Goal: Task Accomplishment & Management: Use online tool/utility

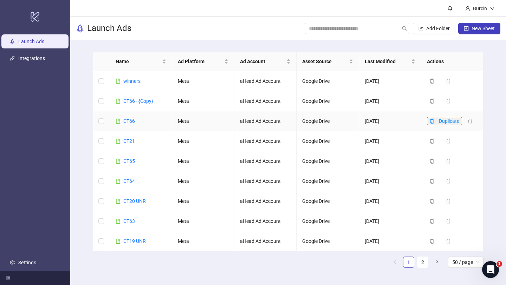
click at [435, 123] on button "Duplicate" at bounding box center [444, 121] width 35 height 8
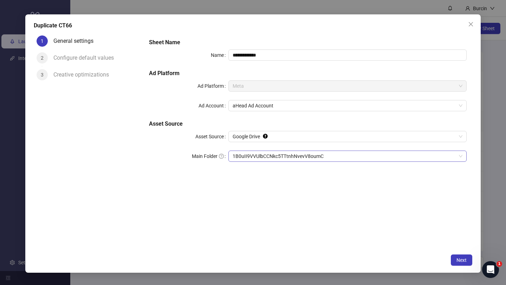
click at [250, 156] on span "1B0uII9VVUlbCCNkc5TTtnhNvevV8oumC" at bounding box center [348, 156] width 230 height 11
click at [459, 260] on span "Next" at bounding box center [461, 261] width 10 height 6
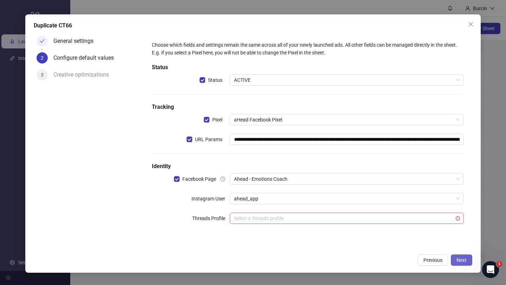
click at [464, 261] on span "Next" at bounding box center [461, 261] width 10 height 6
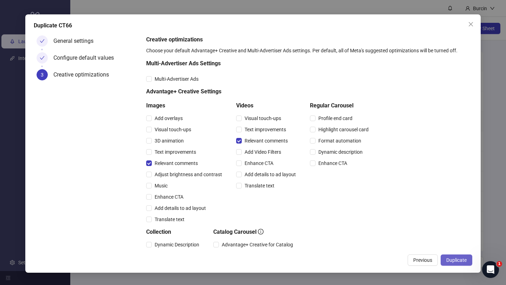
click at [457, 261] on span "Duplicate" at bounding box center [456, 261] width 20 height 6
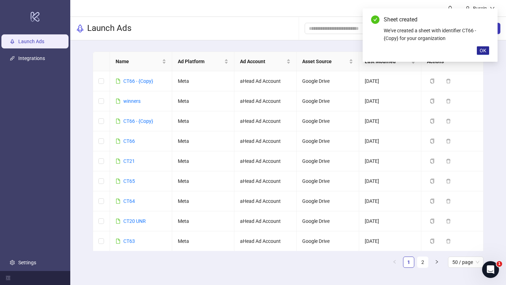
click at [485, 50] on span "OK" at bounding box center [483, 51] width 7 height 6
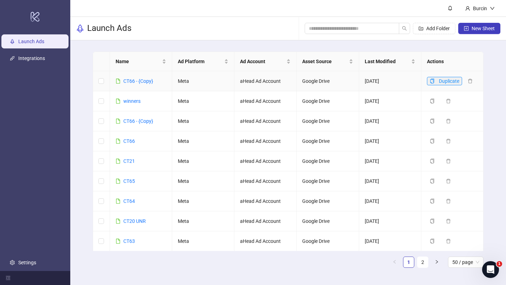
click at [457, 83] on span "Duplicate" at bounding box center [449, 81] width 20 height 6
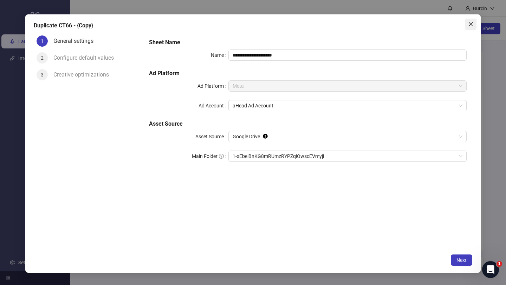
click at [472, 25] on icon "close" at bounding box center [471, 24] width 4 height 4
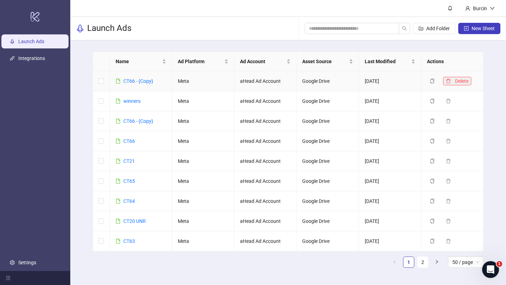
click at [450, 81] on icon "delete" at bounding box center [448, 81] width 5 height 5
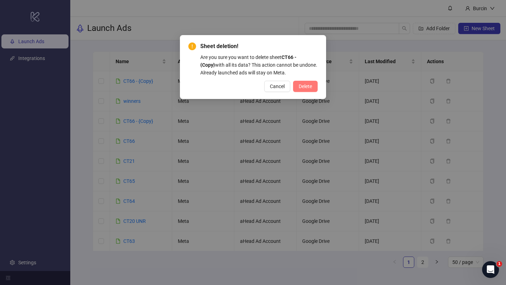
click at [305, 85] on span "Delete" at bounding box center [305, 87] width 13 height 6
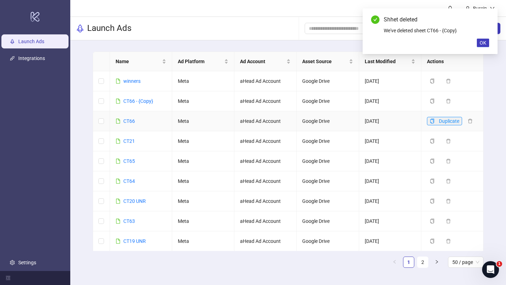
click at [434, 121] on icon "copy" at bounding box center [432, 121] width 5 height 5
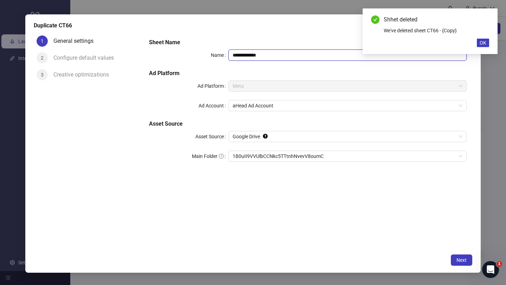
drag, startPoint x: 241, startPoint y: 55, endPoint x: 302, endPoint y: 55, distance: 60.8
click at [302, 55] on input "**********" at bounding box center [347, 55] width 238 height 11
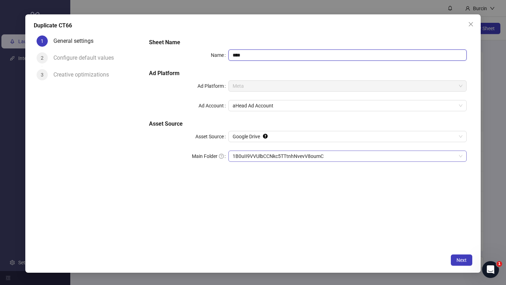
click at [277, 156] on span "1B0uII9VVUlbCCNkc5TTtnhNvevV8oumC" at bounding box center [348, 156] width 230 height 11
type input "****"
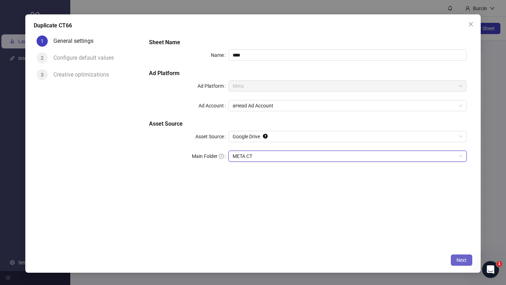
click at [464, 260] on span "Next" at bounding box center [461, 261] width 10 height 6
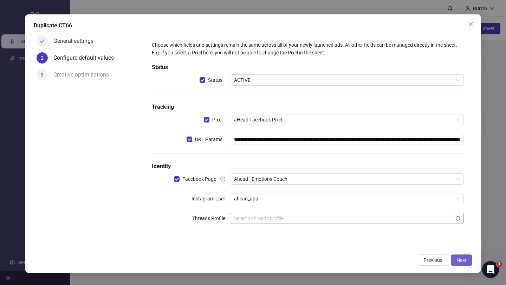
click at [464, 260] on span "Next" at bounding box center [461, 261] width 10 height 6
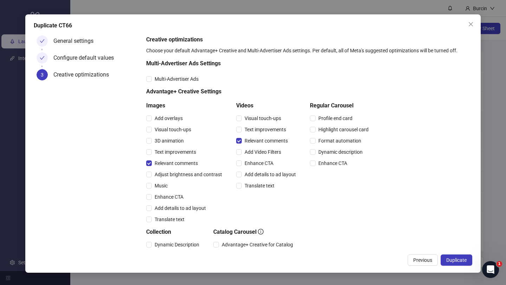
click at [464, 260] on span "Duplicate" at bounding box center [456, 261] width 20 height 6
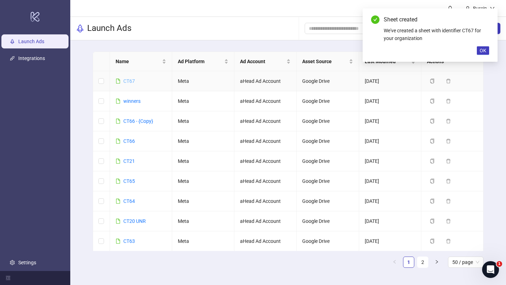
click at [128, 82] on link "CT67" at bounding box center [129, 81] width 12 height 6
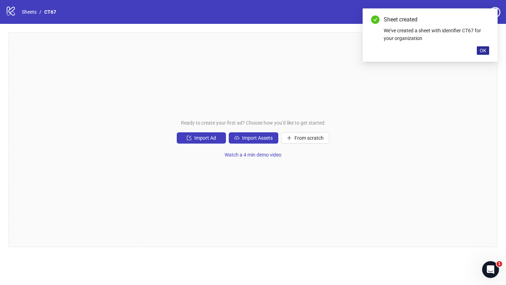
click at [486, 48] on span "OK" at bounding box center [483, 51] width 7 height 6
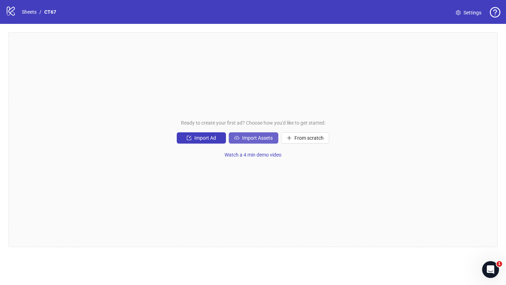
click at [266, 136] on span "Import Assets" at bounding box center [257, 138] width 31 height 6
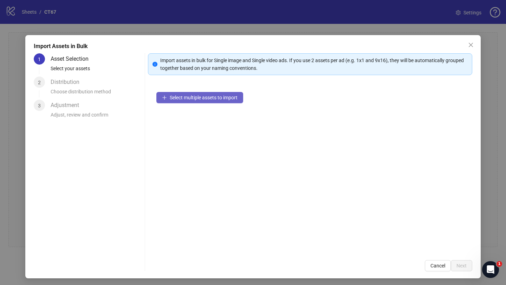
click at [195, 97] on span "Select multiple assets to import" at bounding box center [204, 98] width 68 height 6
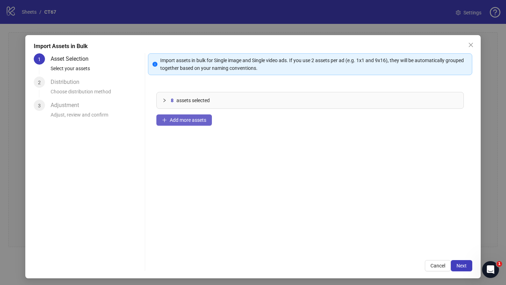
click at [193, 123] on span "Add more assets" at bounding box center [188, 120] width 37 height 6
click at [185, 118] on span "Add more assets" at bounding box center [188, 120] width 37 height 6
click at [172, 121] on span "Add more assets" at bounding box center [188, 120] width 37 height 6
click at [177, 123] on span "Add more assets" at bounding box center [188, 120] width 37 height 6
click at [181, 118] on span "Add more assets" at bounding box center [188, 120] width 37 height 6
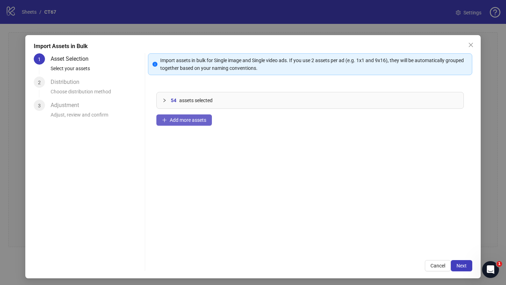
click at [182, 124] on button "Add more assets" at bounding box center [184, 120] width 56 height 11
click at [180, 117] on span "Add more assets" at bounding box center [188, 120] width 37 height 6
click at [463, 267] on span "Next" at bounding box center [461, 266] width 10 height 6
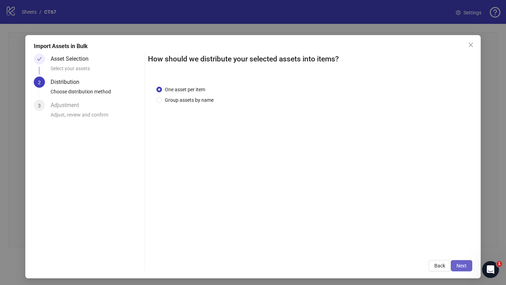
click at [465, 265] on span "Next" at bounding box center [461, 266] width 10 height 6
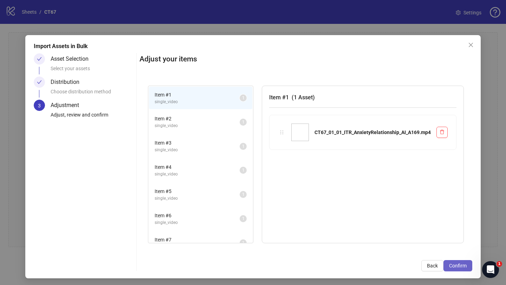
click at [462, 267] on span "Confirm" at bounding box center [458, 266] width 18 height 6
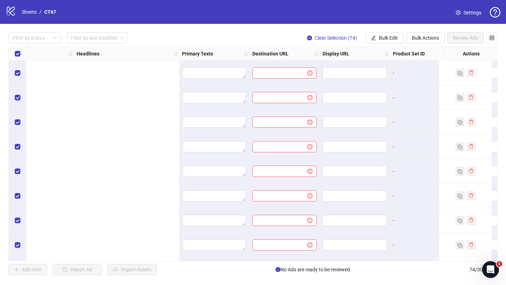
scroll to position [0, 807]
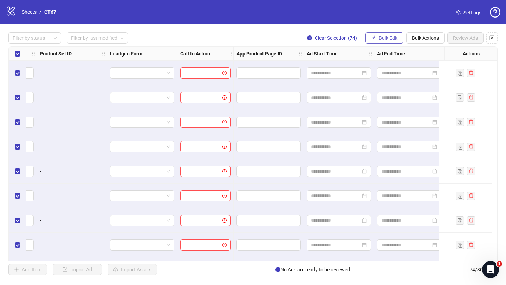
click at [390, 39] on span "Bulk Edit" at bounding box center [388, 38] width 19 height 6
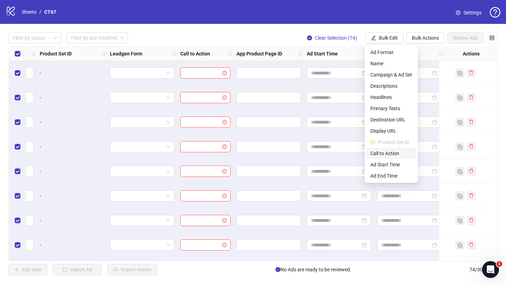
click at [384, 150] on span "Call to Action" at bounding box center [391, 154] width 42 height 8
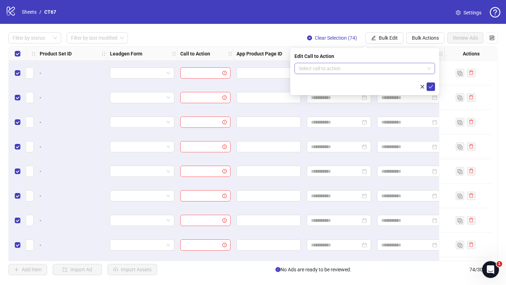
click at [339, 71] on input "search" at bounding box center [362, 68] width 126 height 11
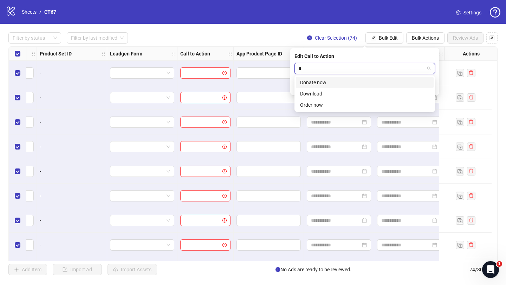
type input "**"
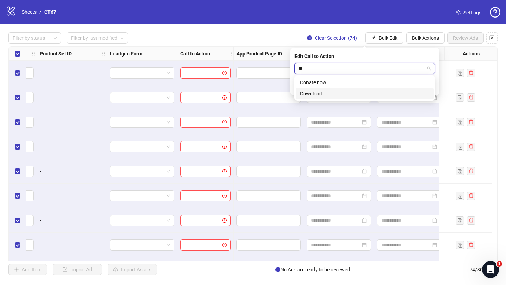
click at [320, 95] on div "Download" at bounding box center [364, 94] width 129 height 8
click at [432, 87] on icon "check" at bounding box center [430, 86] width 5 height 5
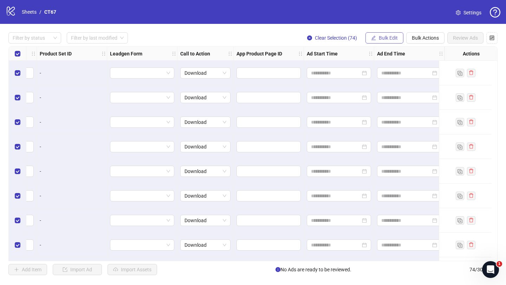
click at [381, 40] on span "Bulk Edit" at bounding box center [388, 38] width 19 height 6
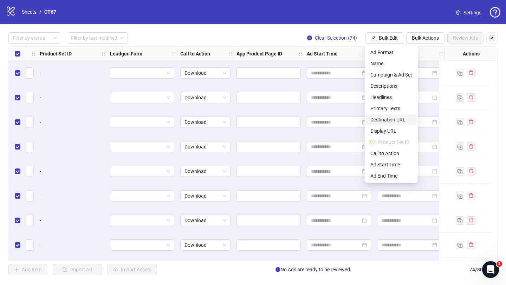
click at [386, 121] on span "Destination URL" at bounding box center [391, 120] width 42 height 8
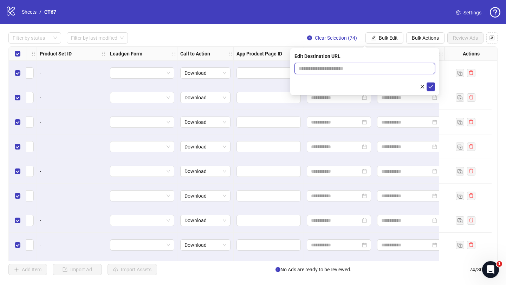
click at [335, 68] on input "text" at bounding box center [362, 69] width 127 height 8
type input "**********"
click at [432, 86] on icon "check" at bounding box center [430, 86] width 5 height 5
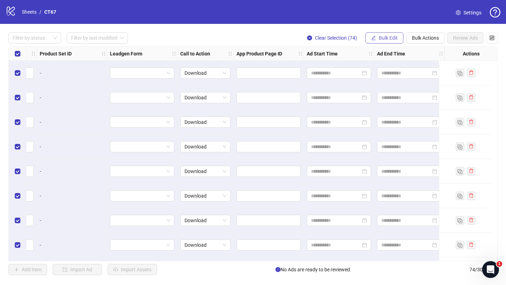
click at [377, 40] on button "Bulk Edit" at bounding box center [384, 37] width 38 height 11
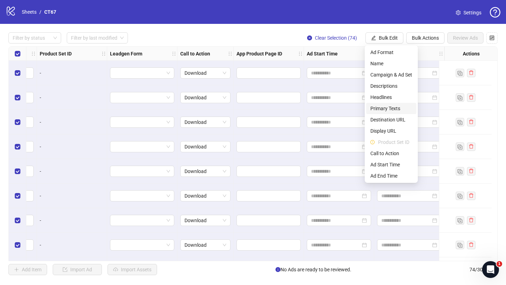
click at [389, 108] on span "Primary Texts" at bounding box center [391, 109] width 42 height 8
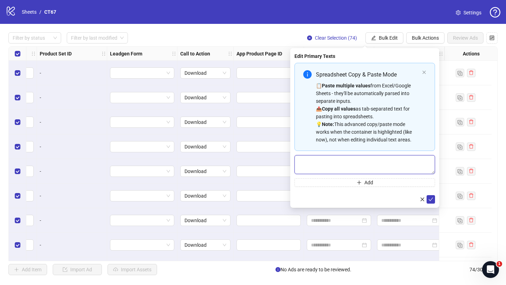
click at [343, 160] on textarea "Multi-text input container - paste or copy values" at bounding box center [364, 164] width 141 height 19
click at [392, 35] on button "Bulk Edit" at bounding box center [384, 37] width 38 height 11
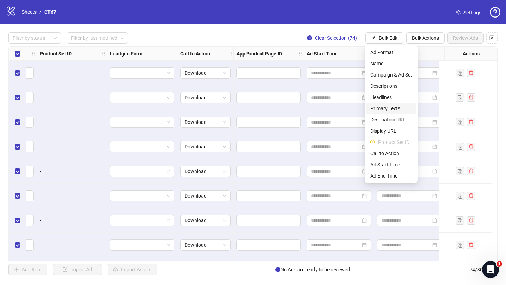
click at [388, 110] on span "Primary Texts" at bounding box center [391, 109] width 42 height 8
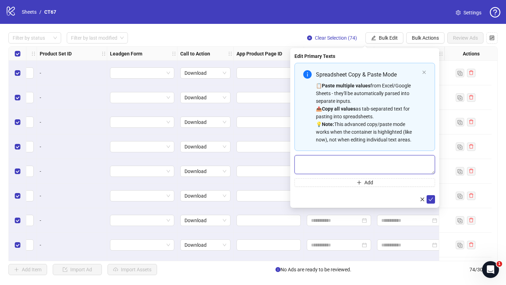
click at [332, 167] on textarea "Multi-text input container - paste or copy values" at bounding box center [364, 164] width 141 height 19
paste textarea "**********"
type textarea "**********"
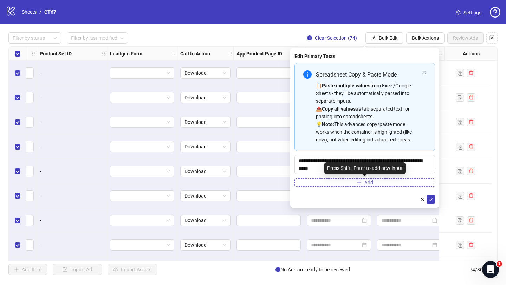
click at [320, 183] on button "Add" at bounding box center [364, 183] width 141 height 8
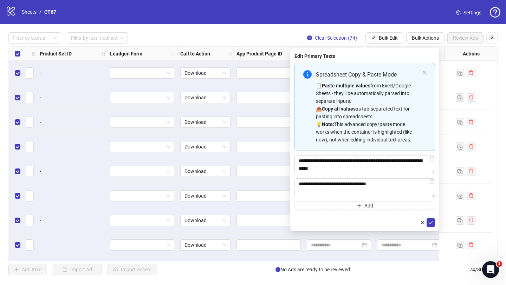
type textarea "**********"
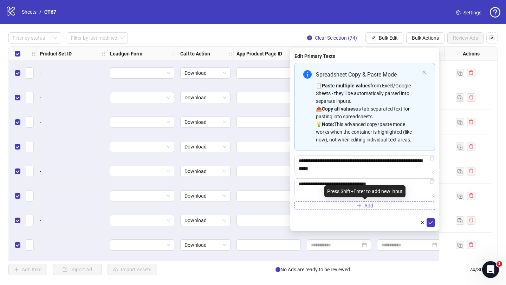
click at [328, 203] on button "Add" at bounding box center [364, 206] width 141 height 8
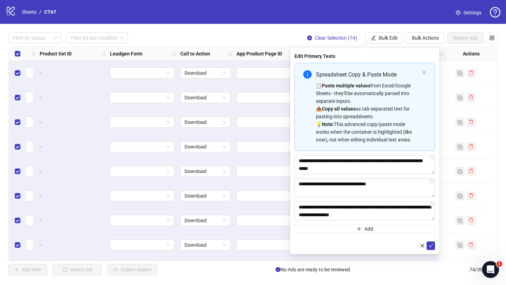
type textarea "**********"
click at [340, 231] on button "Add" at bounding box center [364, 229] width 141 height 8
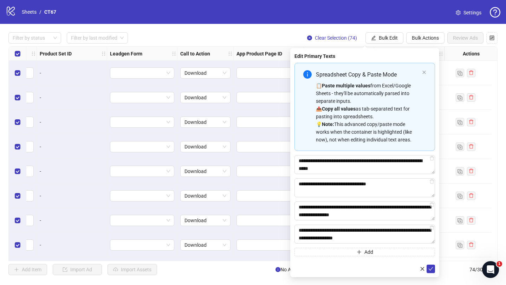
type textarea "**********"
click at [432, 270] on icon "check" at bounding box center [430, 269] width 5 height 5
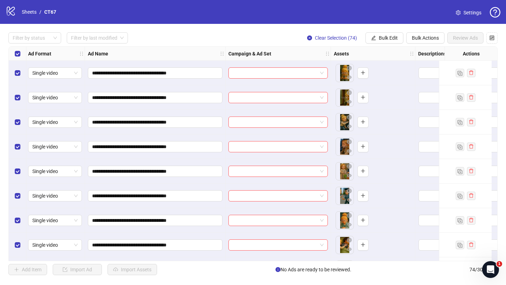
scroll to position [0, 0]
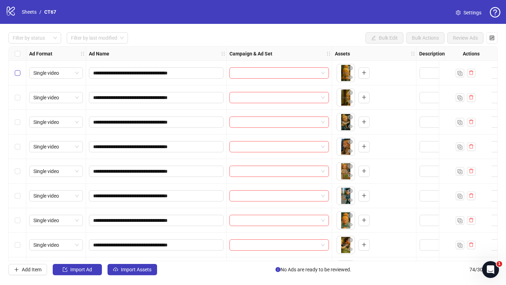
click at [17, 76] on label "Select row 1" at bounding box center [18, 73] width 6 height 8
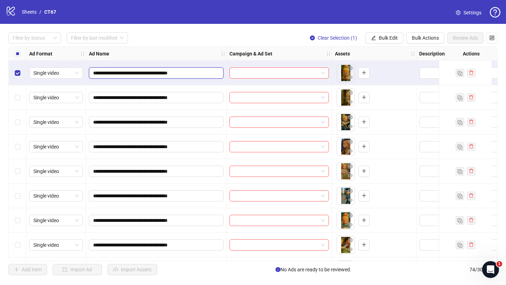
drag, startPoint x: 107, startPoint y: 73, endPoint x: 112, endPoint y: 74, distance: 5.7
click at [112, 74] on input "**********" at bounding box center [155, 73] width 125 height 8
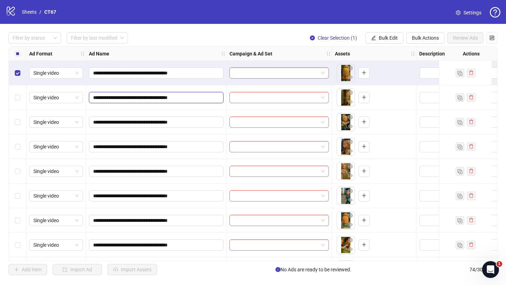
drag, startPoint x: 108, startPoint y: 97, endPoint x: 116, endPoint y: 97, distance: 8.1
click at [116, 97] on input "**********" at bounding box center [155, 98] width 125 height 8
click at [110, 123] on input "**********" at bounding box center [155, 122] width 125 height 8
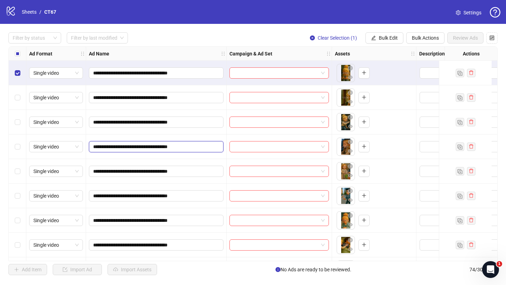
drag, startPoint x: 107, startPoint y: 147, endPoint x: 112, endPoint y: 147, distance: 5.6
click at [113, 147] on input "**********" at bounding box center [155, 147] width 125 height 8
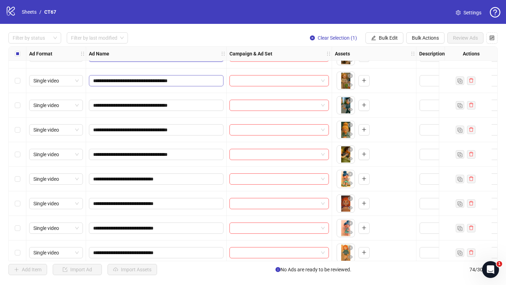
scroll to position [91, 0]
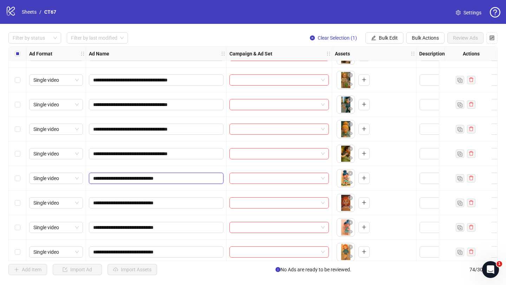
drag, startPoint x: 108, startPoint y: 179, endPoint x: 113, endPoint y: 179, distance: 5.3
click at [113, 179] on input "**********" at bounding box center [155, 179] width 125 height 8
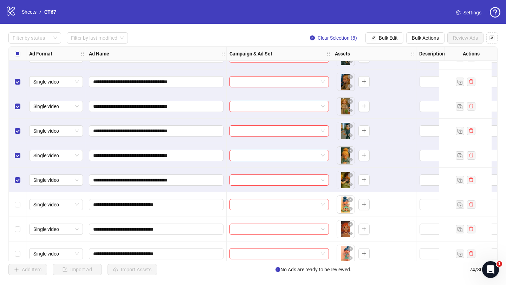
scroll to position [117, 0]
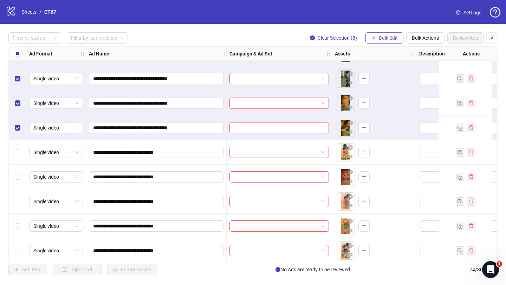
click at [385, 38] on span "Bulk Edit" at bounding box center [388, 38] width 19 height 6
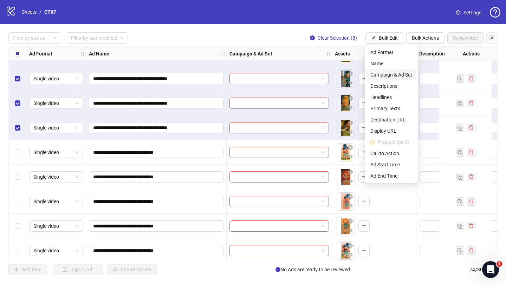
click at [387, 76] on span "Campaign & Ad Set" at bounding box center [391, 75] width 42 height 8
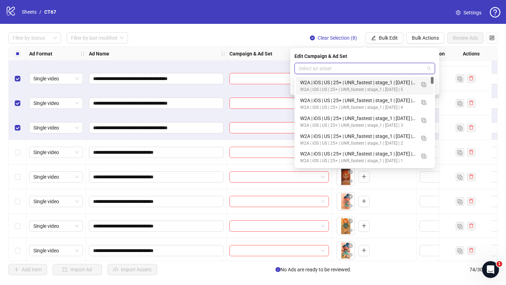
click at [332, 71] on input "search" at bounding box center [362, 68] width 126 height 11
type input "**"
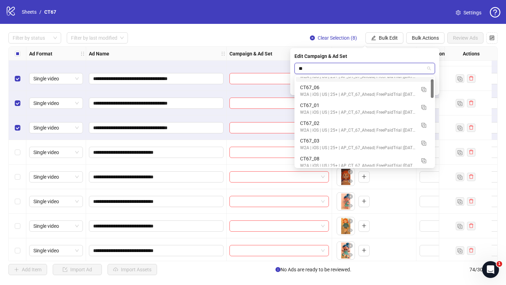
scroll to position [14, 0]
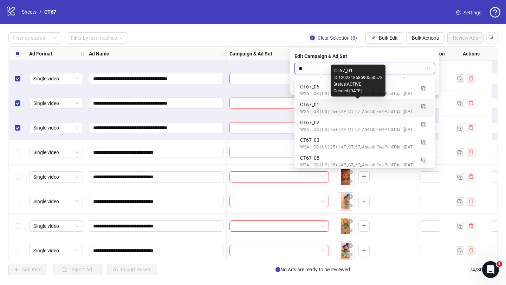
click at [320, 105] on div "CT67_01" at bounding box center [357, 105] width 115 height 8
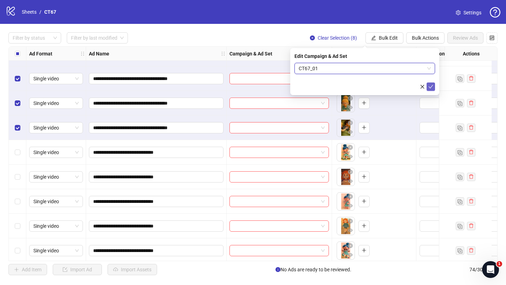
click at [432, 85] on icon "check" at bounding box center [430, 86] width 5 height 5
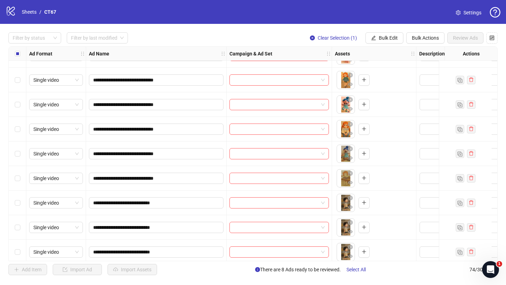
scroll to position [304, 0]
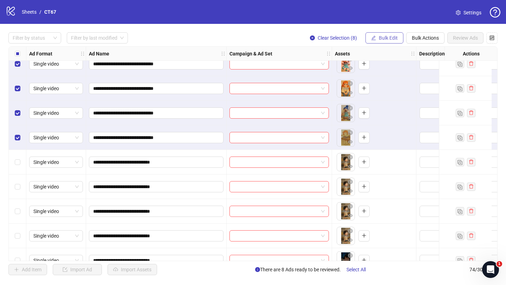
click at [377, 36] on button "Bulk Edit" at bounding box center [384, 37] width 38 height 11
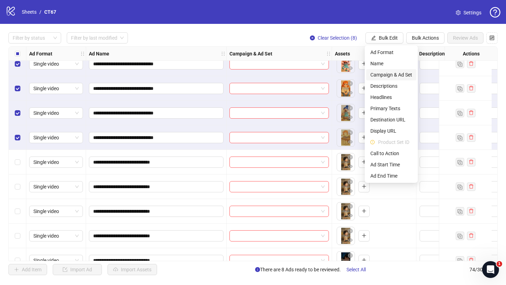
click at [382, 73] on span "Campaign & Ad Set" at bounding box center [391, 75] width 42 height 8
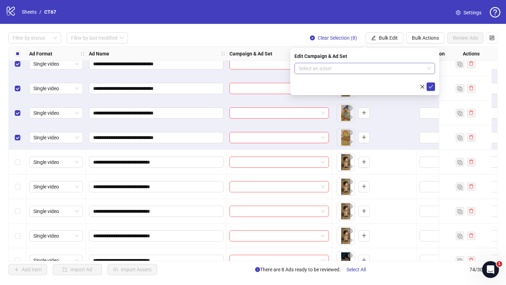
click at [340, 70] on input "search" at bounding box center [362, 68] width 126 height 11
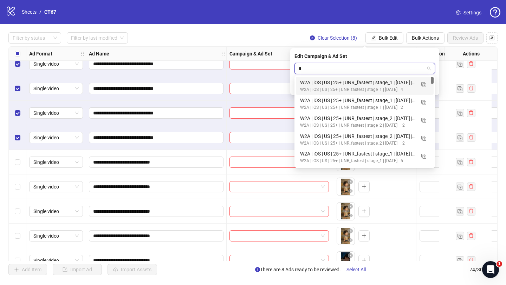
type input "**"
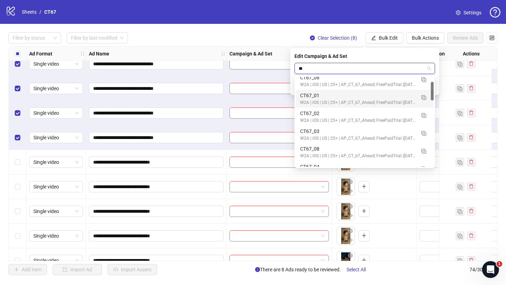
scroll to position [23, 0]
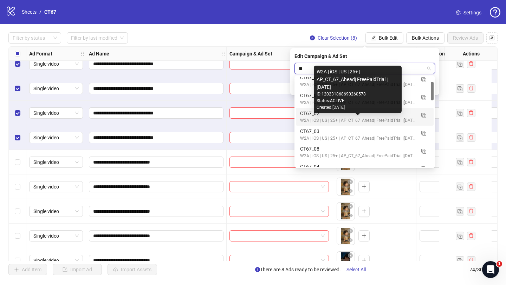
click at [310, 116] on div "CT67_02" at bounding box center [357, 114] width 115 height 8
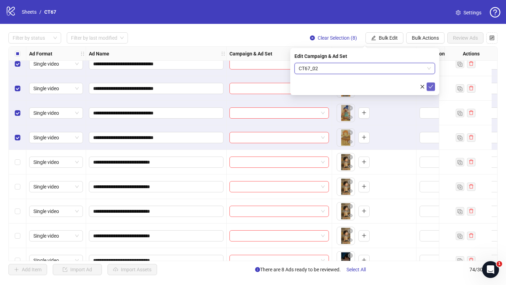
click at [430, 88] on icon "check" at bounding box center [430, 86] width 5 height 5
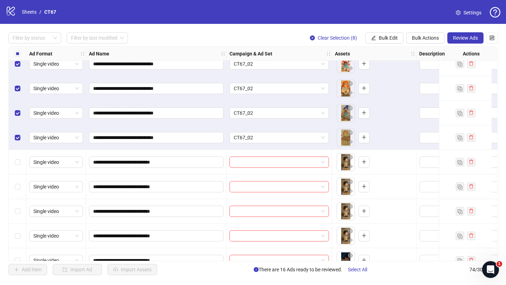
click at [14, 54] on div "Select all rows" at bounding box center [18, 54] width 18 height 14
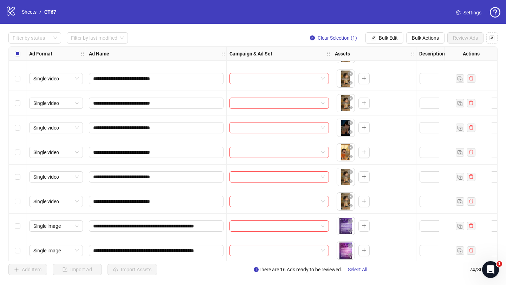
scroll to position [464, 0]
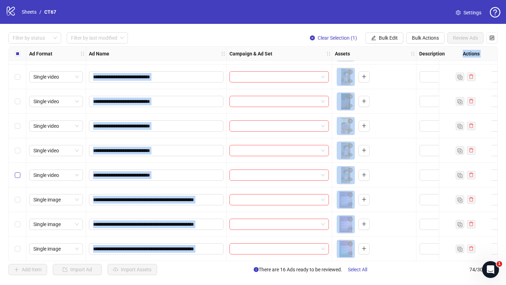
click at [19, 172] on label "Select row 24" at bounding box center [18, 175] width 6 height 8
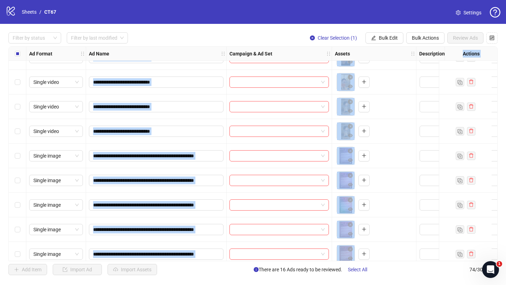
scroll to position [512, 0]
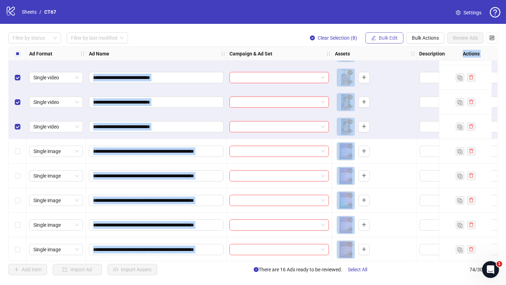
click at [381, 39] on span "Bulk Edit" at bounding box center [388, 38] width 19 height 6
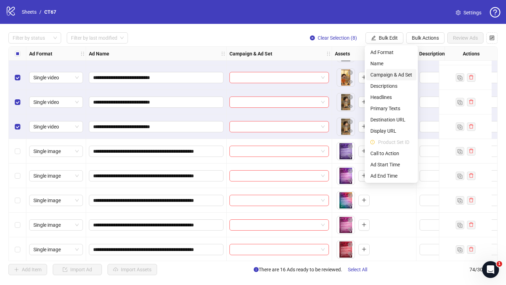
click at [385, 73] on span "Campaign & Ad Set" at bounding box center [391, 75] width 42 height 8
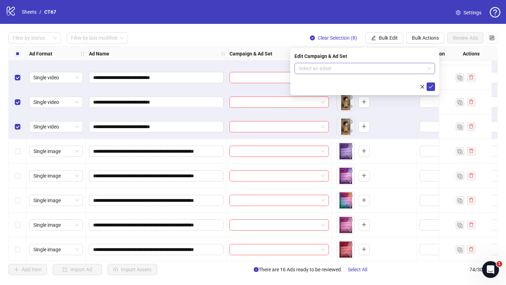
click at [349, 69] on input "search" at bounding box center [362, 68] width 126 height 11
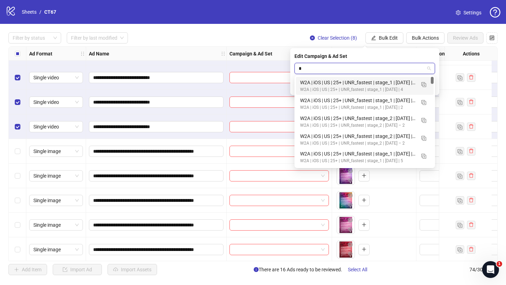
type input "**"
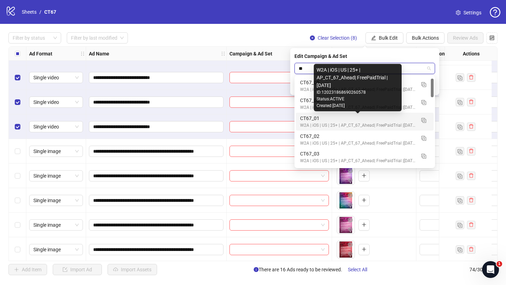
scroll to position [15, 0]
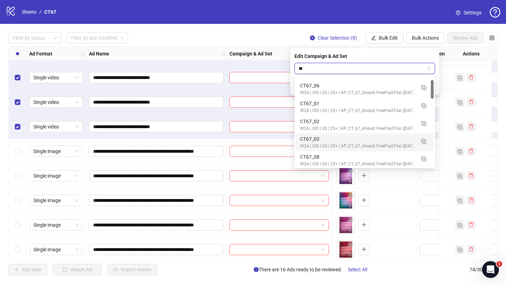
click at [315, 141] on div "CT67_03" at bounding box center [357, 139] width 115 height 8
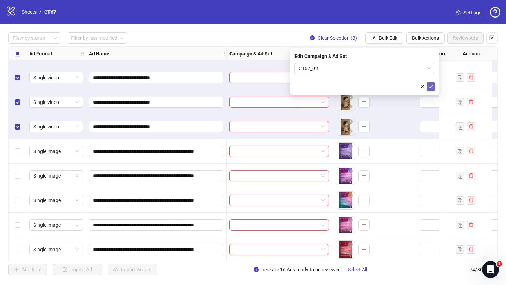
click at [433, 86] on icon "check" at bounding box center [430, 86] width 5 height 5
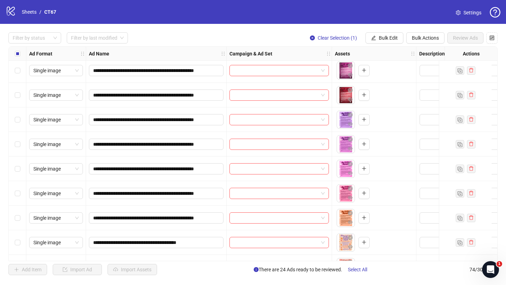
scroll to position [728, 0]
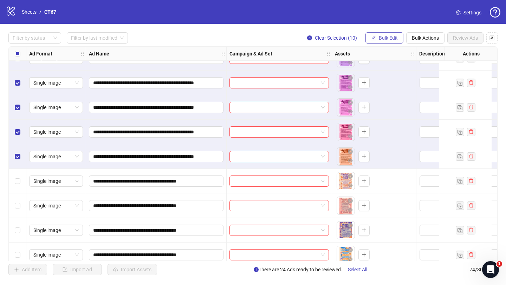
click at [387, 40] on span "Bulk Edit" at bounding box center [388, 38] width 19 height 6
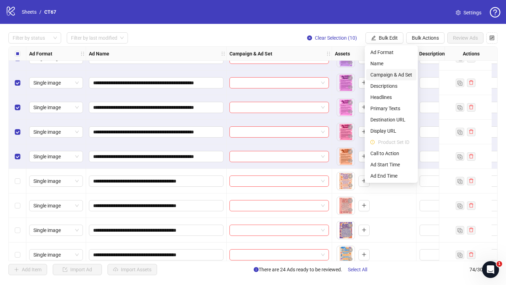
click at [387, 78] on span "Campaign & Ad Set" at bounding box center [391, 75] width 42 height 8
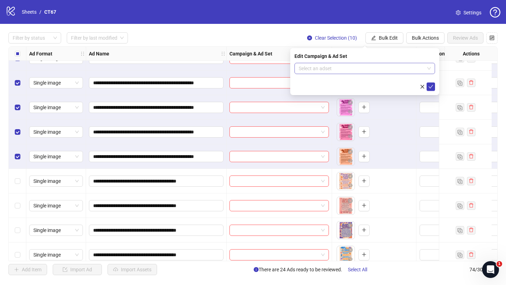
click at [349, 69] on input "search" at bounding box center [362, 68] width 126 height 11
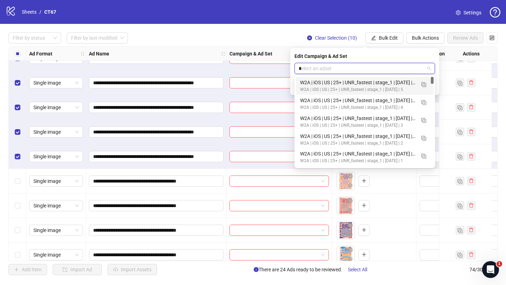
type input "**"
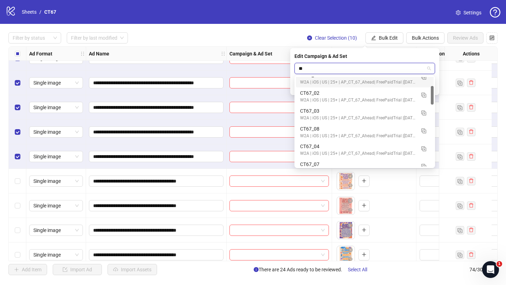
scroll to position [44, 0]
click at [320, 144] on div "CT67_04" at bounding box center [357, 146] width 115 height 8
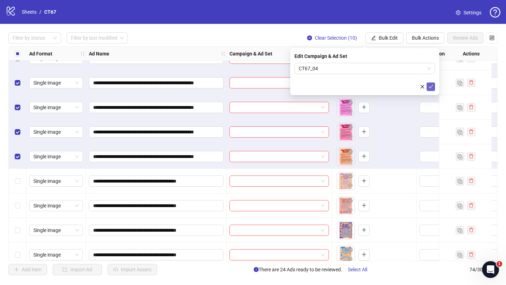
click at [432, 86] on icon "check" at bounding box center [431, 87] width 5 height 4
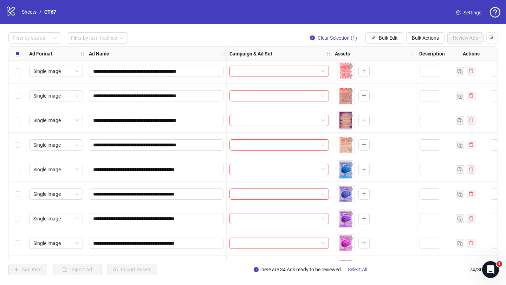
scroll to position [990, 0]
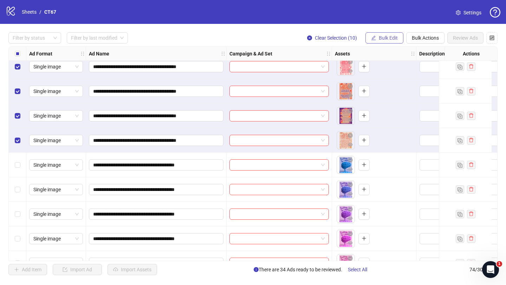
click at [386, 36] on span "Bulk Edit" at bounding box center [388, 38] width 19 height 6
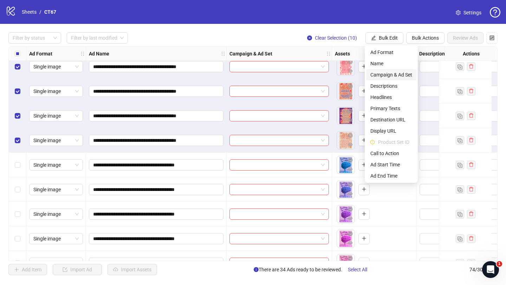
click at [382, 75] on span "Campaign & Ad Set" at bounding box center [391, 75] width 42 height 8
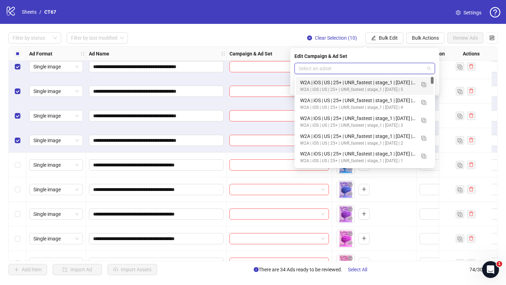
click at [348, 71] on input "search" at bounding box center [362, 68] width 126 height 11
type input "**"
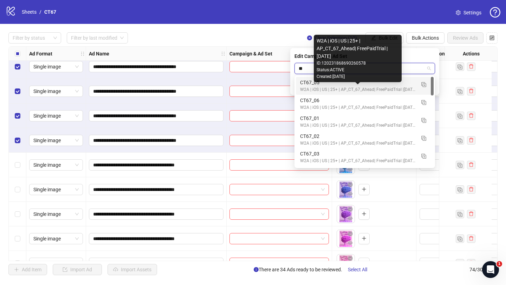
click at [331, 88] on div "W2A | iOS | US | 25+ | AP_CT_67_Ahead| FreePaidTrial |[DATE]" at bounding box center [357, 89] width 115 height 7
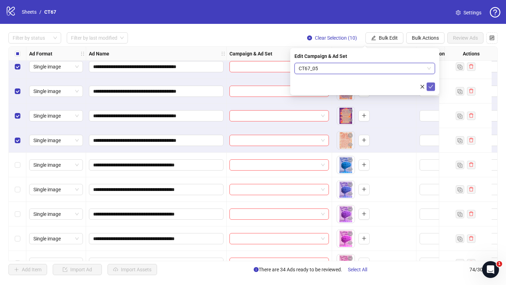
click at [433, 88] on button "submit" at bounding box center [431, 87] width 8 height 8
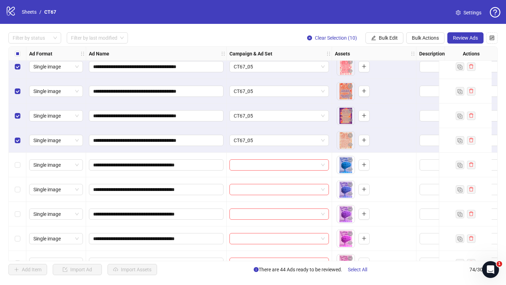
click at [13, 52] on div "Select all rows" at bounding box center [18, 54] width 18 height 14
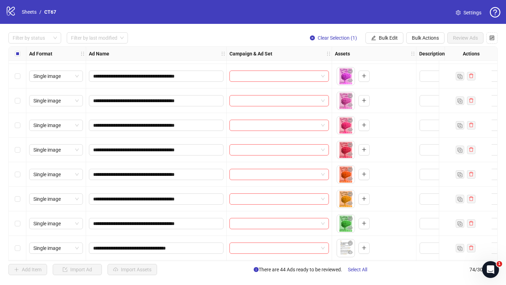
scroll to position [1183, 0]
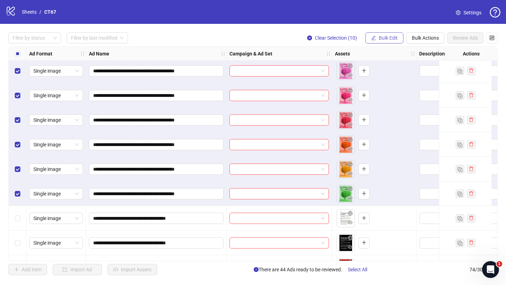
click at [385, 35] on button "Bulk Edit" at bounding box center [384, 37] width 38 height 11
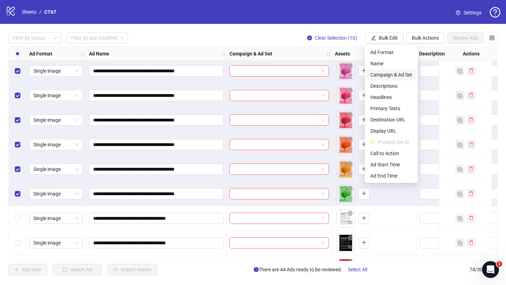
click at [387, 73] on span "Campaign & Ad Set" at bounding box center [391, 75] width 42 height 8
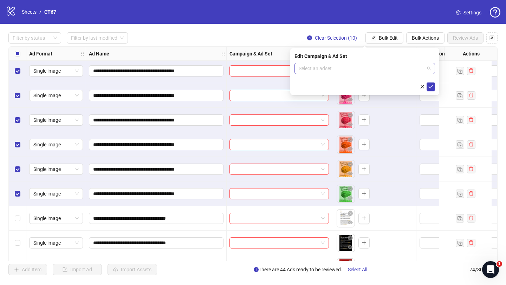
click at [351, 70] on input "search" at bounding box center [362, 68] width 126 height 11
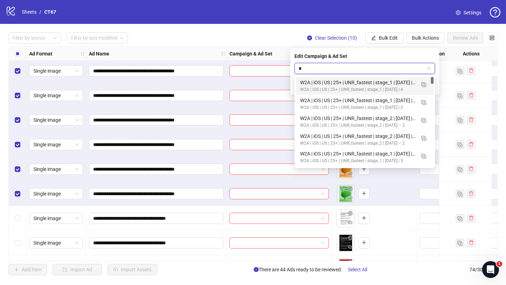
type input "**"
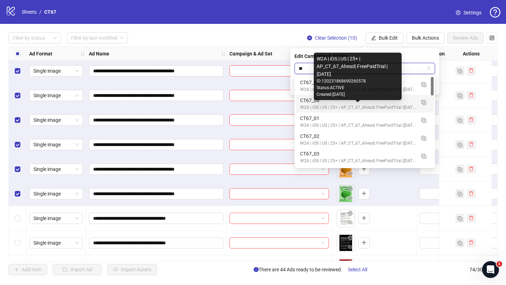
click at [322, 103] on div "CT67_06" at bounding box center [357, 101] width 115 height 8
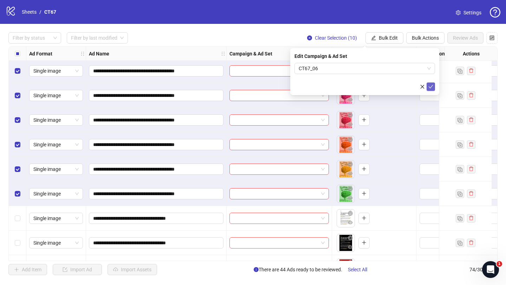
click at [430, 89] on span "submit" at bounding box center [430, 87] width 5 height 6
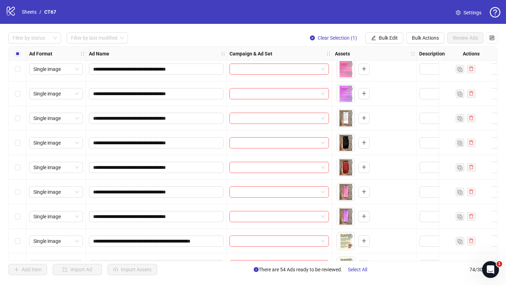
scroll to position [1459, 0]
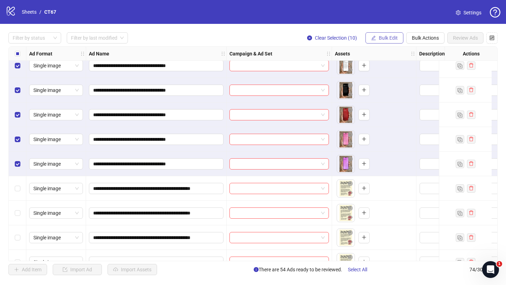
click at [378, 41] on button "Bulk Edit" at bounding box center [384, 37] width 38 height 11
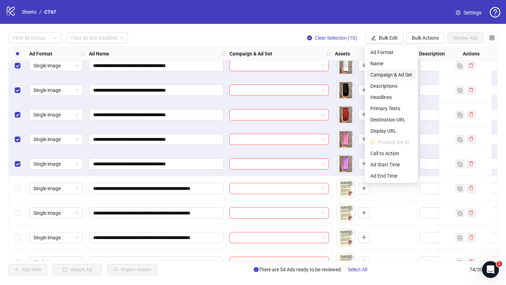
click at [381, 75] on span "Campaign & Ad Set" at bounding box center [391, 75] width 42 height 8
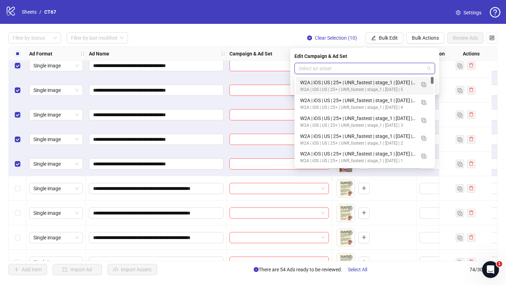
click at [341, 67] on input "search" at bounding box center [362, 68] width 126 height 11
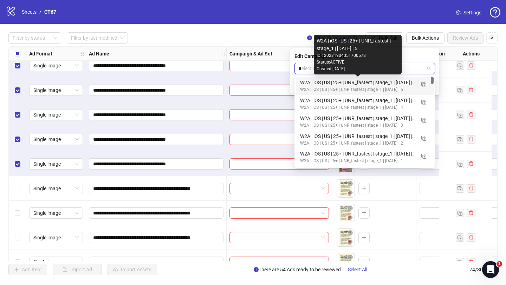
type input "**"
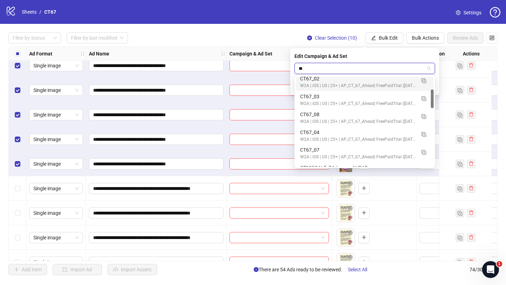
scroll to position [60, 0]
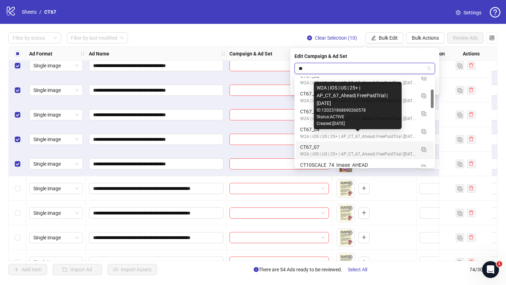
click at [317, 151] on div "W2A | iOS | US | 25+ | AP_CT_67_Ahead| FreePaidTrial |[DATE]" at bounding box center [357, 154] width 115 height 7
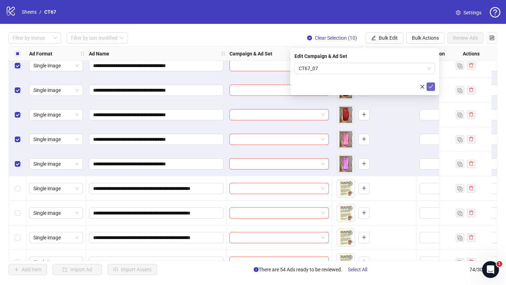
click at [429, 85] on icon "check" at bounding box center [430, 86] width 5 height 5
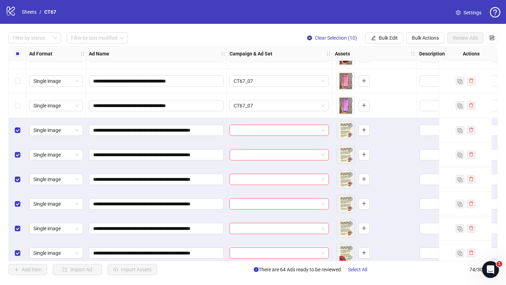
scroll to position [1514, 0]
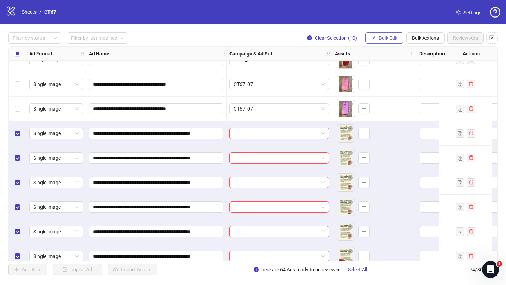
click at [372, 40] on icon "edit" at bounding box center [373, 37] width 5 height 5
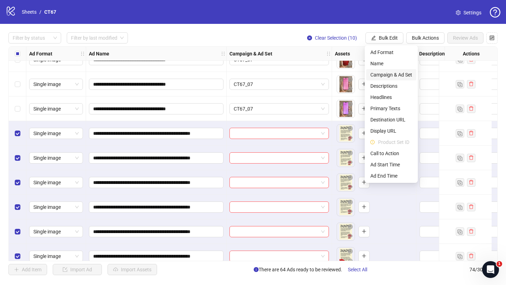
click at [381, 76] on span "Campaign & Ad Set" at bounding box center [391, 75] width 42 height 8
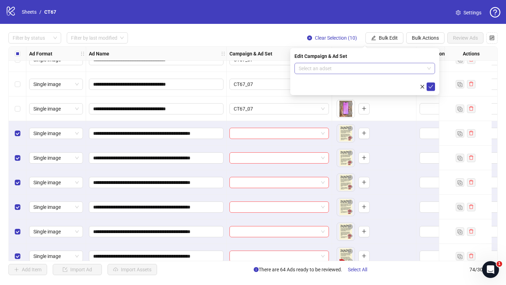
click at [328, 69] on input "search" at bounding box center [362, 68] width 126 height 11
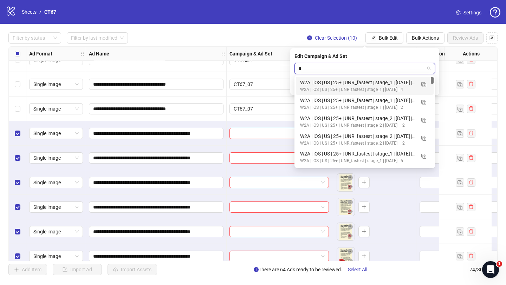
type input "**"
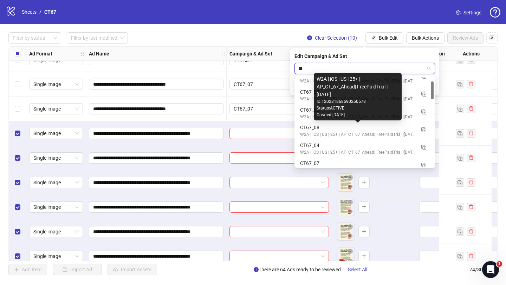
scroll to position [44, 0]
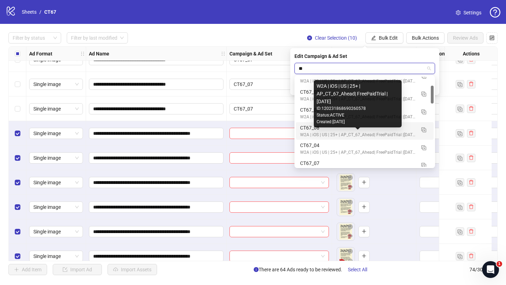
click at [315, 132] on div "W2A | iOS | US | 25+ | AP_CT_67_Ahead| FreePaidTrial |[DATE]" at bounding box center [357, 135] width 115 height 7
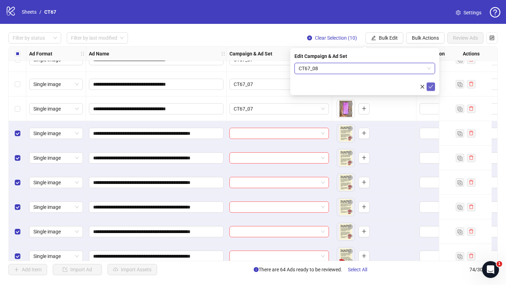
click at [431, 88] on icon "check" at bounding box center [430, 86] width 5 height 5
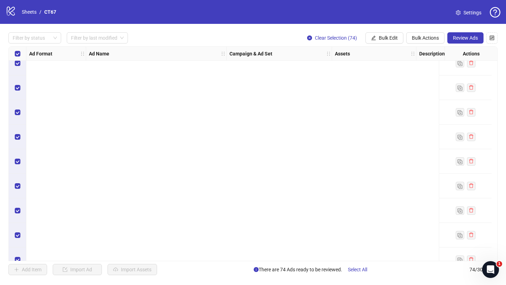
scroll to position [0, 0]
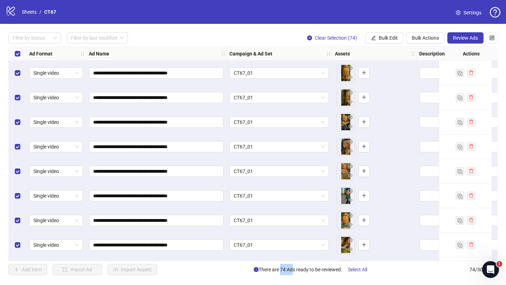
drag, startPoint x: 278, startPoint y: 270, endPoint x: 286, endPoint y: 270, distance: 8.1
click at [287, 270] on span "There are 74 Ads ready to be reviewed. Select All" at bounding box center [313, 269] width 119 height 11
click at [466, 38] on span "Review Ads" at bounding box center [465, 38] width 25 height 6
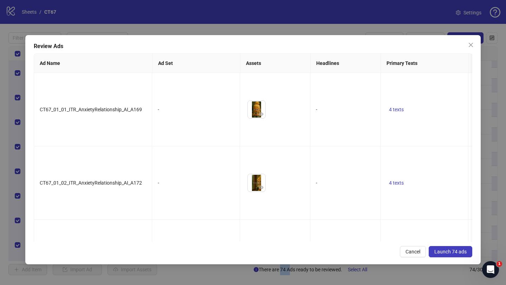
click at [449, 253] on span "Launch 74 ads" at bounding box center [450, 252] width 32 height 6
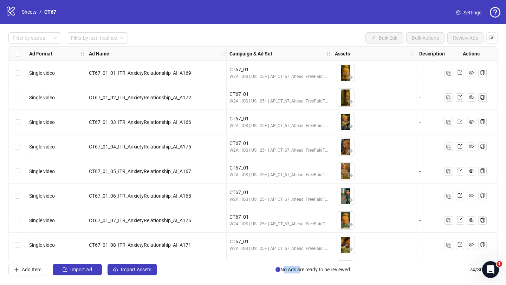
drag, startPoint x: 280, startPoint y: 270, endPoint x: 297, endPoint y: 273, distance: 17.2
click at [297, 273] on span "No Ads are ready to be reviewed." at bounding box center [314, 270] width 76 height 8
